Goal: Find specific page/section: Find specific page/section

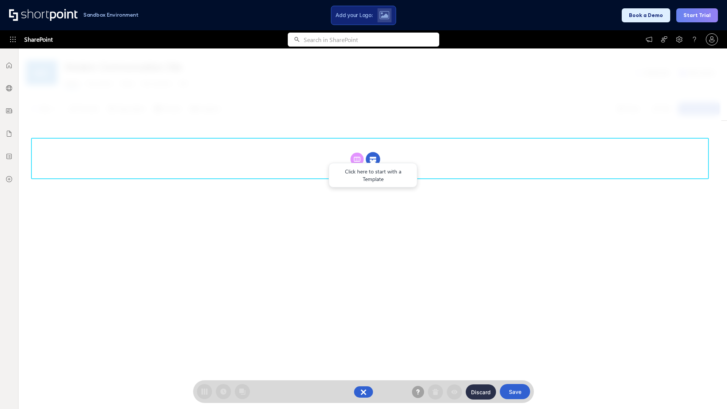
click at [373, 159] on circle at bounding box center [373, 159] width 14 height 14
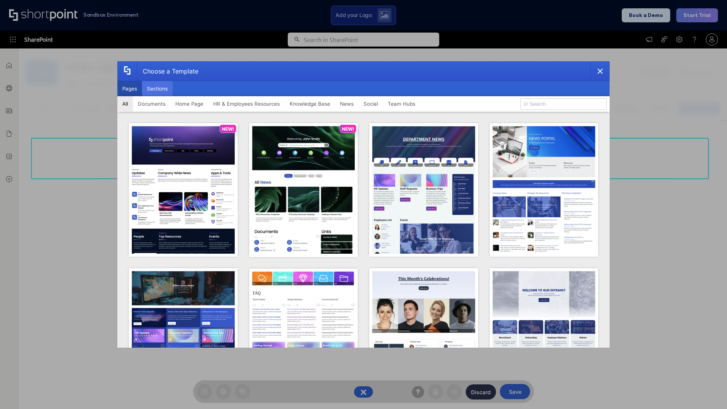
click at [157, 89] on button "Sections" at bounding box center [157, 88] width 31 height 15
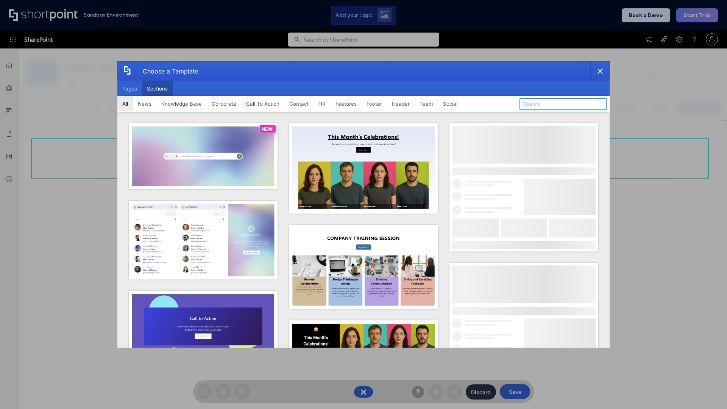
type input "Contact Cta"
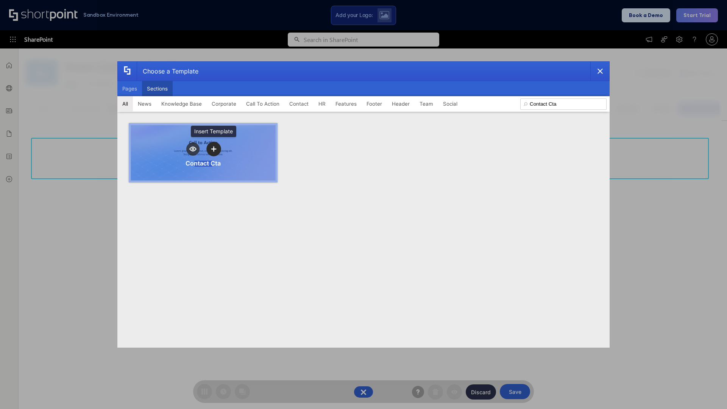
click at [214, 149] on icon "template selector" at bounding box center [213, 148] width 5 height 5
